Goal: Transaction & Acquisition: Purchase product/service

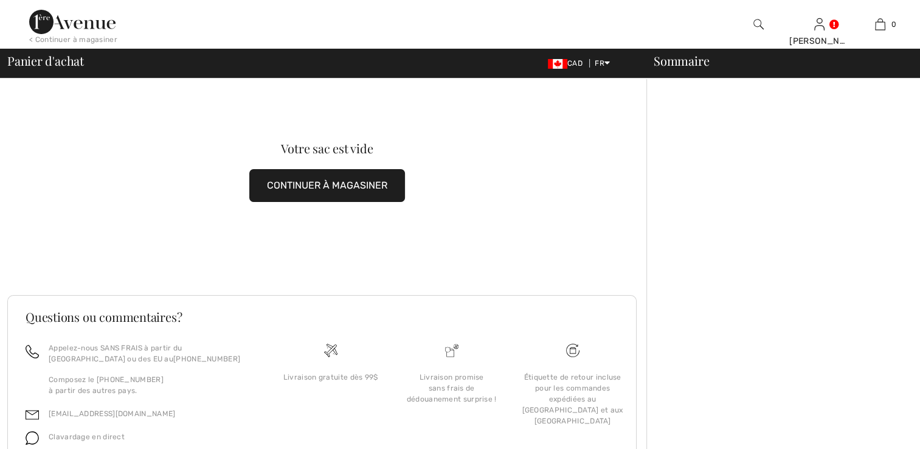
click at [301, 188] on button "CONTINUER À MAGASINER" at bounding box center [327, 185] width 156 height 33
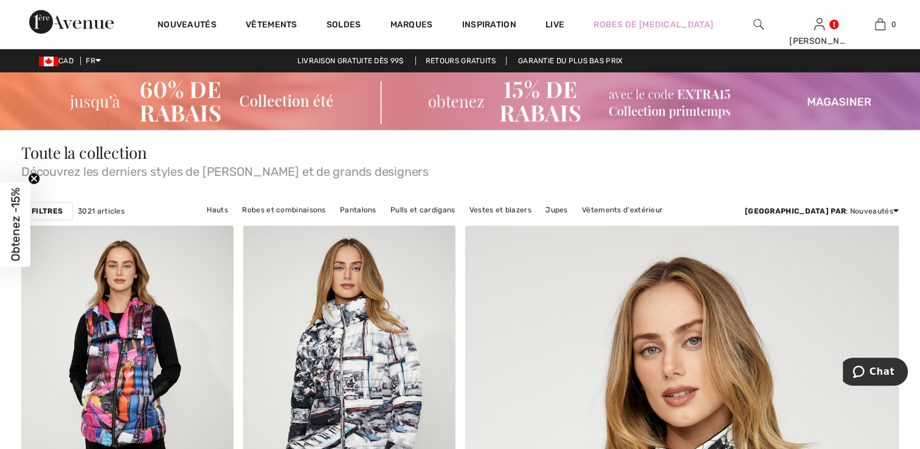
click at [41, 210] on strong "Filtres" at bounding box center [47, 211] width 31 height 11
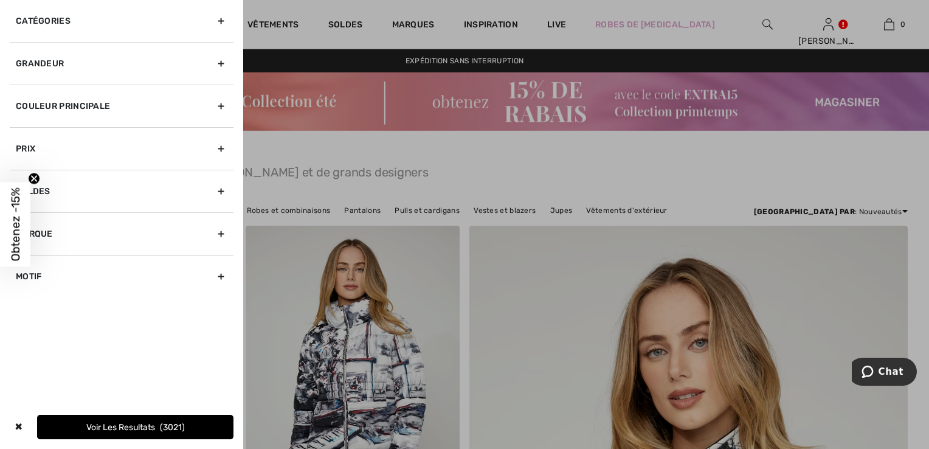
click at [221, 105] on div "Couleur Principale" at bounding box center [122, 106] width 224 height 43
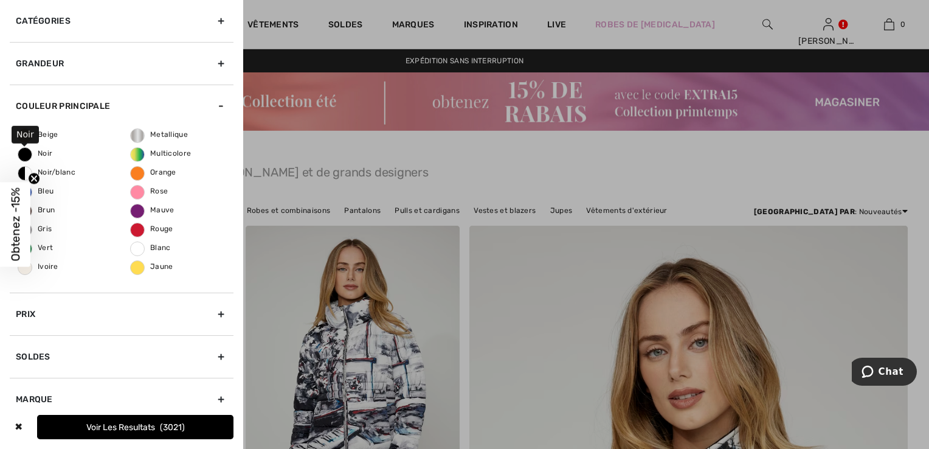
click at [50, 157] on div "Beige Noir Noir/blanc Bleu Brun Gris Vert [GEOGRAPHIC_DATA] Metallique Multicol…" at bounding box center [122, 209] width 224 height 165
